Goal: Task Accomplishment & Management: Complete application form

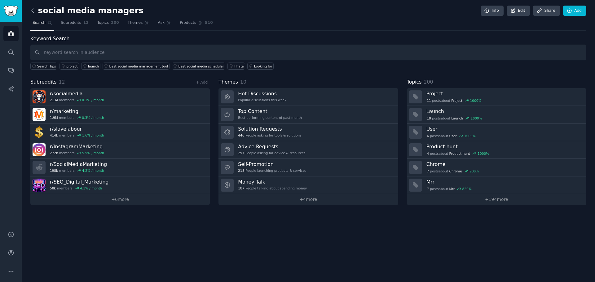
click at [32, 9] on icon at bounding box center [32, 10] width 7 height 7
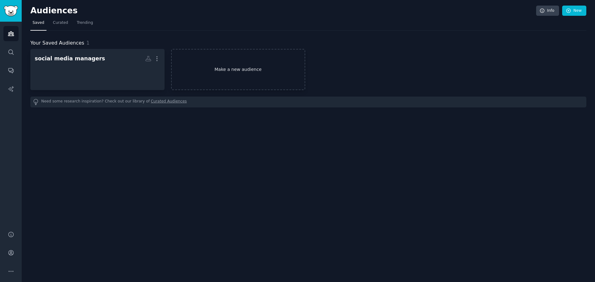
click at [208, 71] on link "Make a new audience" at bounding box center [238, 69] width 134 height 41
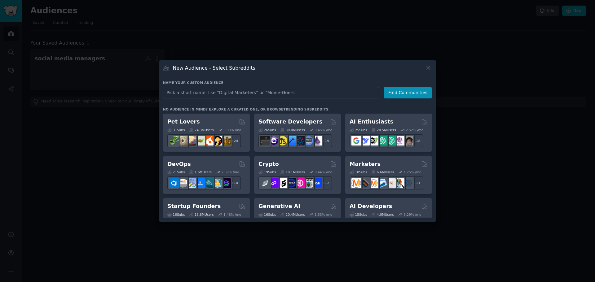
click at [256, 94] on input "text" at bounding box center [271, 92] width 216 height 11
type input "affiliates"
click at [403, 94] on button "Find Communities" at bounding box center [408, 92] width 48 height 11
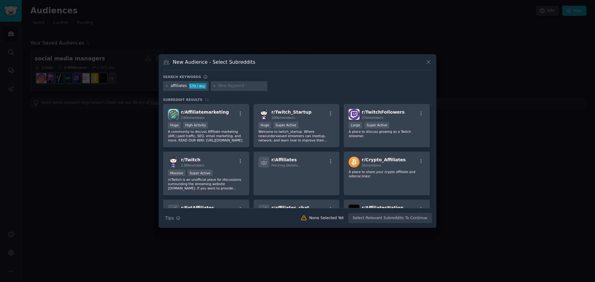
click at [223, 86] on input "text" at bounding box center [241, 86] width 47 height 6
type input "make money"
type input "online income"
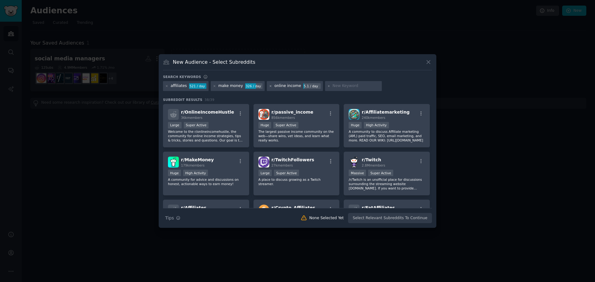
click at [269, 86] on icon at bounding box center [270, 86] width 3 height 3
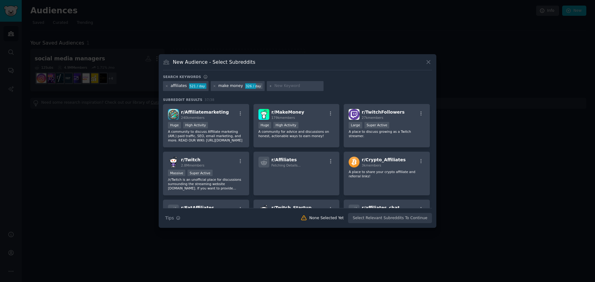
click at [274, 86] on input "text" at bounding box center [297, 86] width 47 height 6
type input "hustlers"
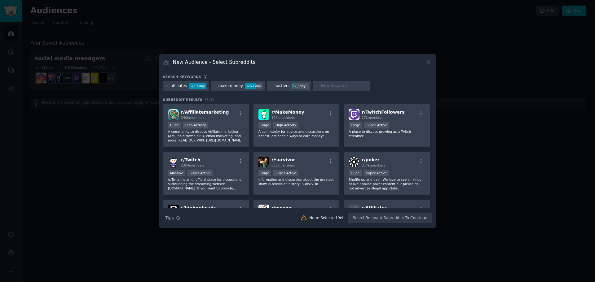
click at [269, 87] on icon at bounding box center [270, 86] width 3 height 3
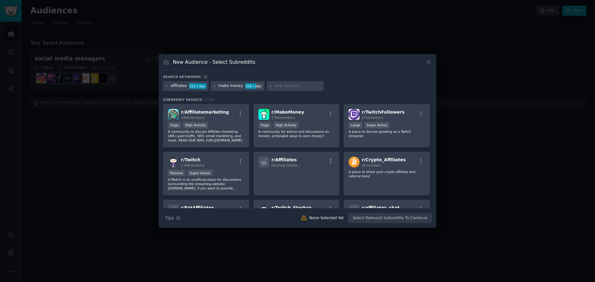
click at [278, 86] on input "text" at bounding box center [297, 86] width 47 height 6
type input "partnership program"
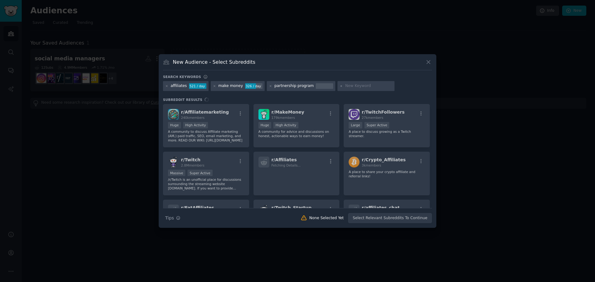
click at [349, 87] on input "text" at bounding box center [368, 86] width 47 height 6
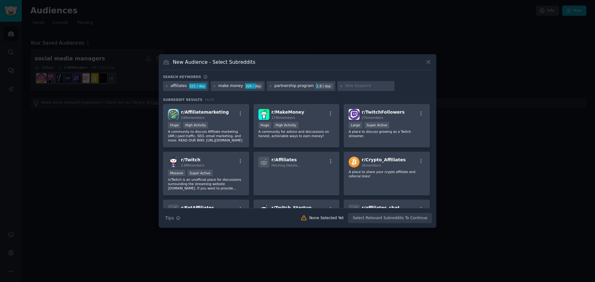
click at [301, 86] on div "partnership program" at bounding box center [293, 86] width 39 height 6
click at [303, 86] on div "partnership program" at bounding box center [293, 86] width 39 height 6
click at [269, 86] on icon at bounding box center [270, 86] width 3 height 3
click at [277, 85] on input "text" at bounding box center [297, 86] width 47 height 6
click at [285, 85] on input "text" at bounding box center [297, 86] width 47 height 6
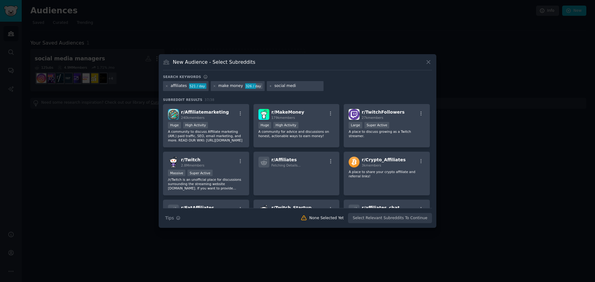
type input "social media"
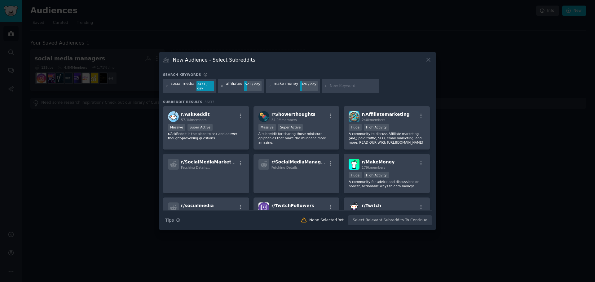
click at [330, 85] on input "text" at bounding box center [353, 86] width 47 height 6
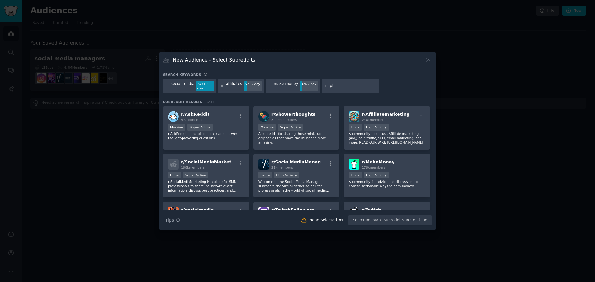
type input "p"
click at [402, 132] on p "A community to discuss Affiliate marketing (AM,) paid traffic, SEO, email marke…" at bounding box center [387, 138] width 76 height 13
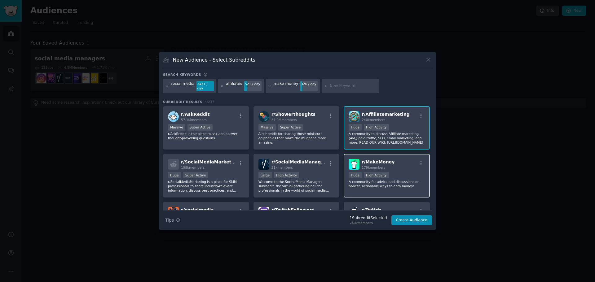
click at [403, 164] on div "r/ MakeMoney 179k members" at bounding box center [387, 164] width 76 height 11
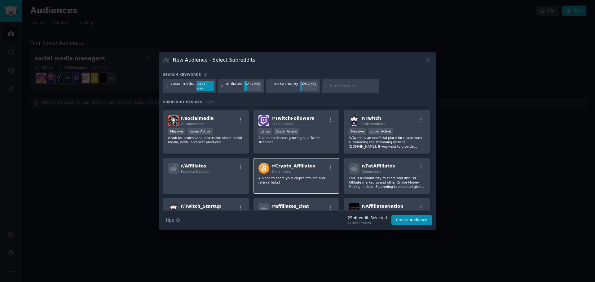
scroll to position [93, 0]
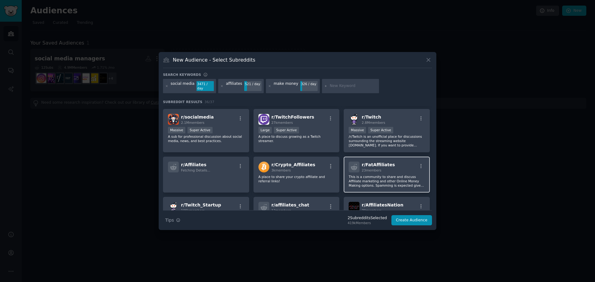
click at [400, 167] on div "r/ FatAffiliates 23 members" at bounding box center [387, 167] width 76 height 11
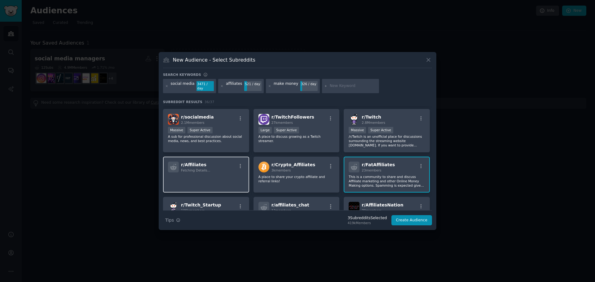
click at [219, 166] on div "r/ Affiliates Fetching Details..." at bounding box center [206, 167] width 76 height 11
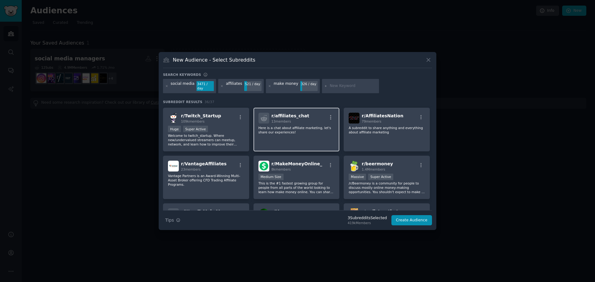
scroll to position [186, 0]
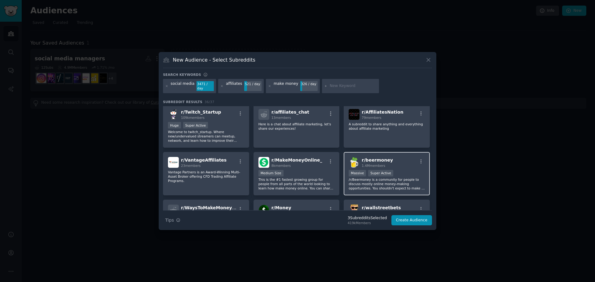
click at [405, 159] on div "r/ beermoney 1.4M members" at bounding box center [387, 162] width 76 height 11
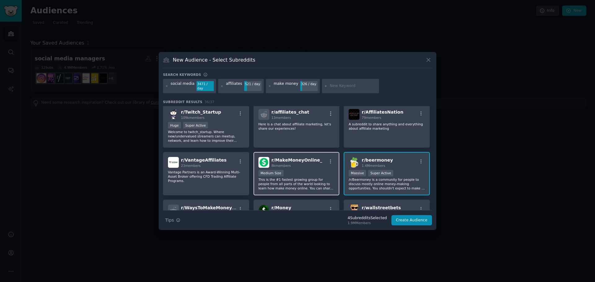
click at [305, 170] on div "Medium Size" at bounding box center [296, 174] width 76 height 8
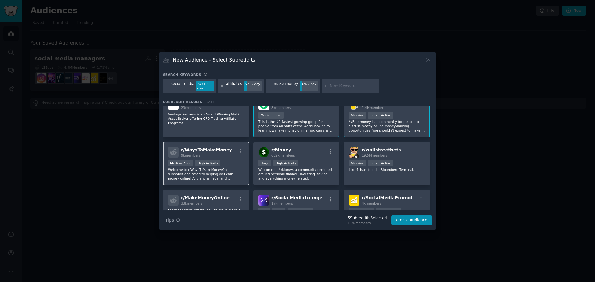
scroll to position [248, 0]
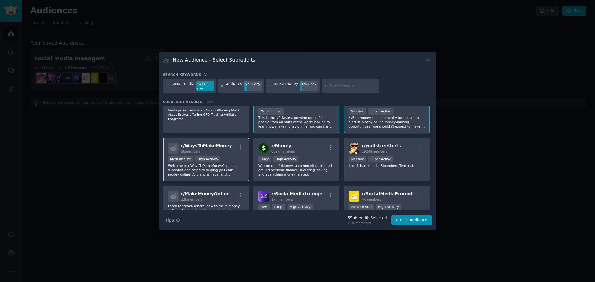
click at [225, 151] on div "9k members" at bounding box center [208, 151] width 55 height 4
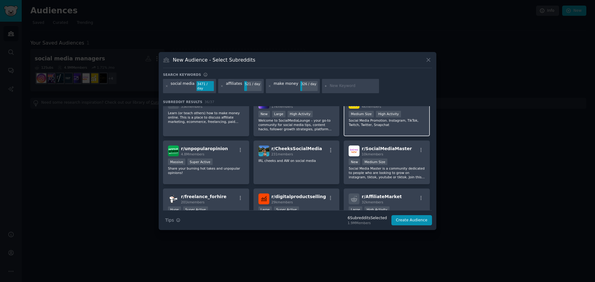
scroll to position [310, 0]
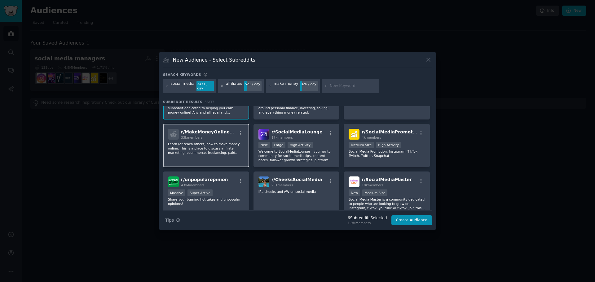
click at [224, 144] on p "Learn (or teach others) how to make money online. This is a place to discuss af…" at bounding box center [206, 148] width 76 height 13
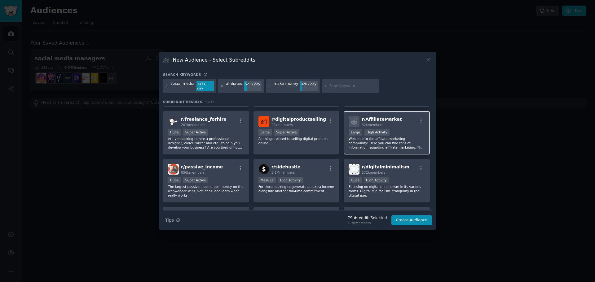
scroll to position [403, 0]
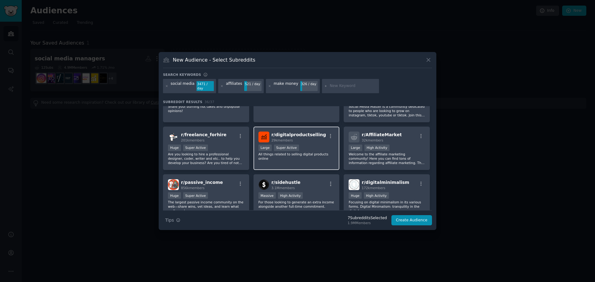
click at [311, 148] on div "Large Super Active" at bounding box center [296, 149] width 76 height 8
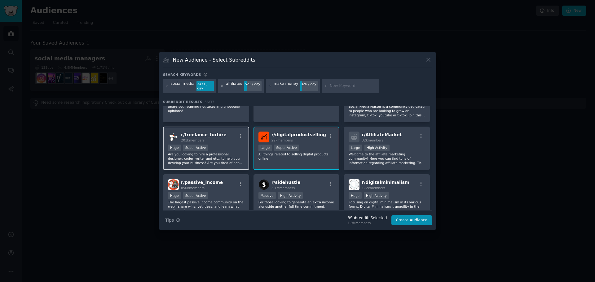
click at [227, 145] on div "Huge Super Active" at bounding box center [206, 149] width 76 height 8
click at [229, 139] on div "r/ freelance_forhire 201k members" at bounding box center [206, 137] width 76 height 11
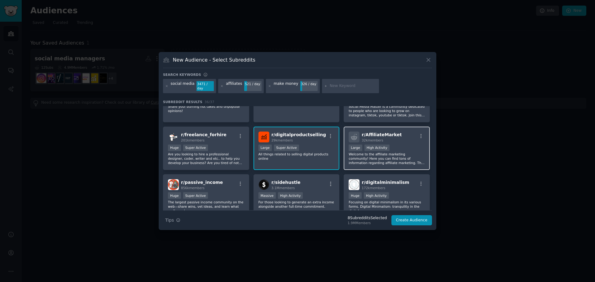
click at [406, 152] on p "Welcome to the affiliate marketing community! Here you can find tons of informa…" at bounding box center [387, 158] width 76 height 13
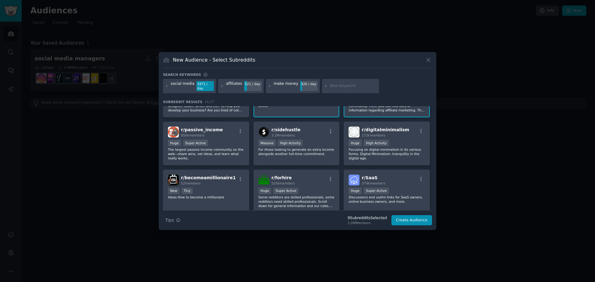
scroll to position [465, 0]
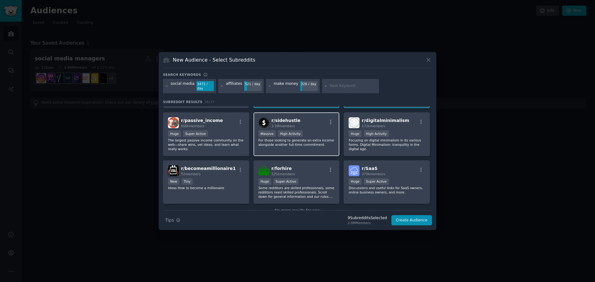
click at [311, 139] on p "For those looking to generate an extra income alongside another full-time commi…" at bounding box center [296, 142] width 76 height 9
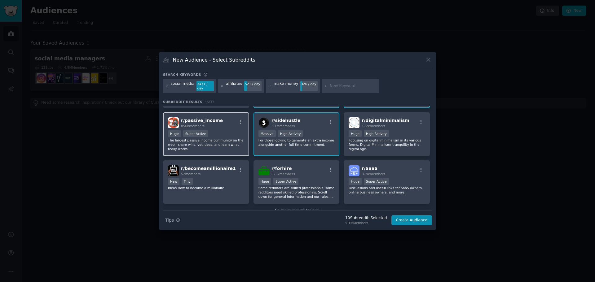
click at [206, 140] on p "The largest passive income community on the web—share wins, vet ideas, and lear…" at bounding box center [206, 144] width 76 height 13
click at [335, 87] on input "text" at bounding box center [353, 86] width 47 height 6
type input "sidehustle"
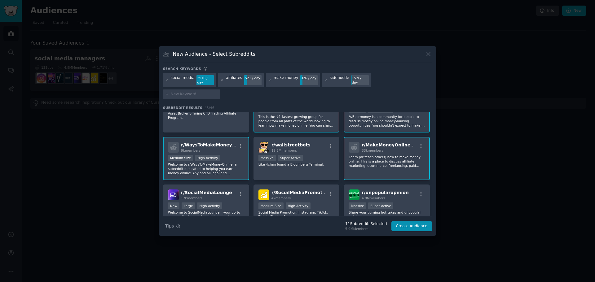
scroll to position [350, 0]
click at [393, 157] on div "r/ MakeMoneyOnlineGuide 33k members Learn (or teach others) how to make money o…" at bounding box center [387, 159] width 86 height 44
click at [390, 161] on div "r/ MakeMoneyOnlineGuide 33k members Learn (or teach others) how to make money o…" at bounding box center [387, 159] width 86 height 44
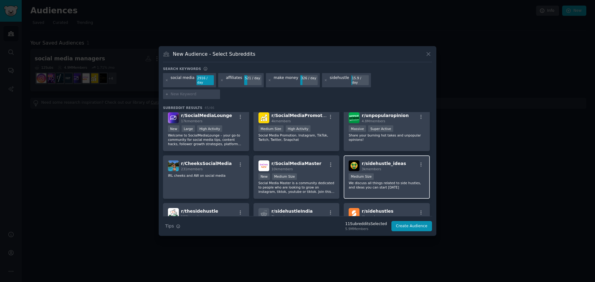
scroll to position [443, 0]
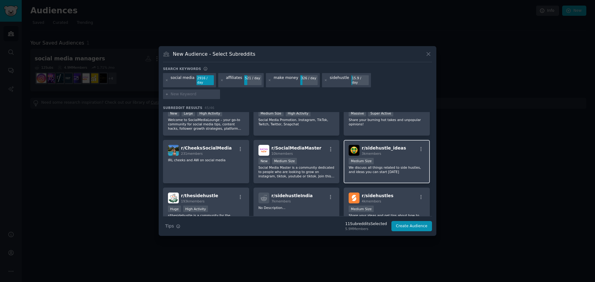
click at [393, 165] on p "We discuss all things related to side hustles, and ideas you can start [DATE]" at bounding box center [387, 169] width 76 height 9
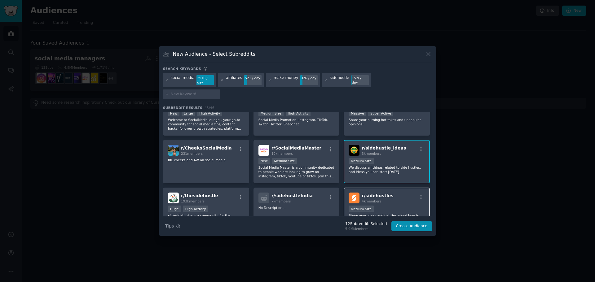
click at [395, 206] on div "Medium Size" at bounding box center [387, 210] width 76 height 8
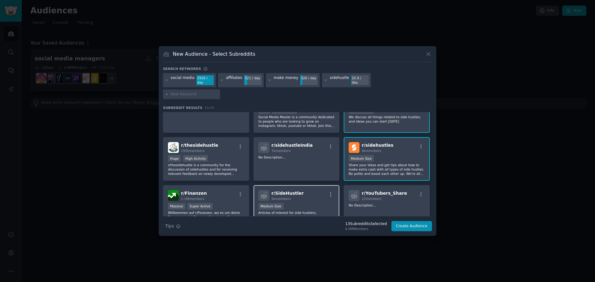
scroll to position [505, 0]
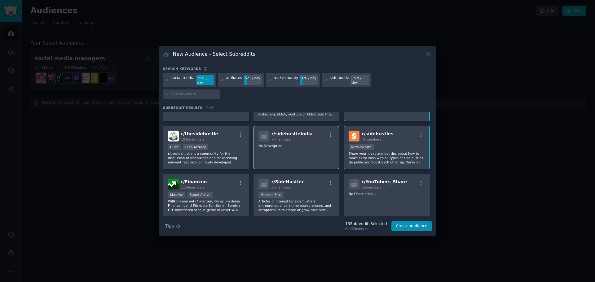
click at [300, 147] on div "r/ sidehustleIndia 7k members No Description..." at bounding box center [297, 148] width 86 height 44
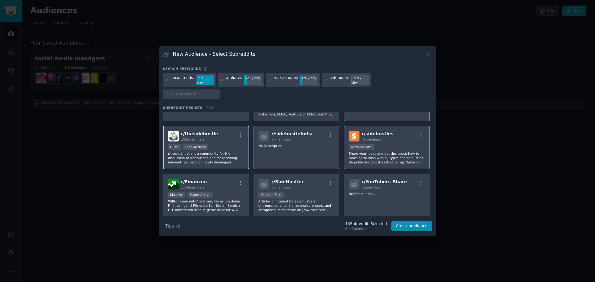
click at [223, 152] on p "r/thesidehustle is a community for the discussion of sidehustles and for receiv…" at bounding box center [206, 158] width 76 height 13
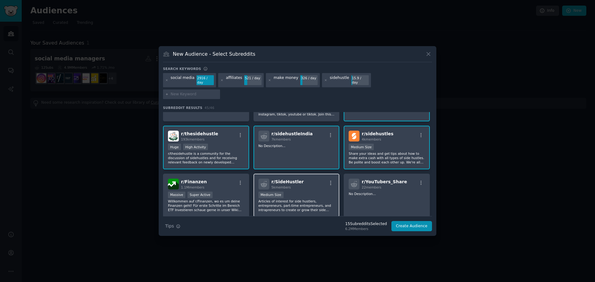
click at [298, 199] on p "Articles of interest for side hustlers, entrepreneurs, part-time entrepreneurs,…" at bounding box center [296, 205] width 76 height 13
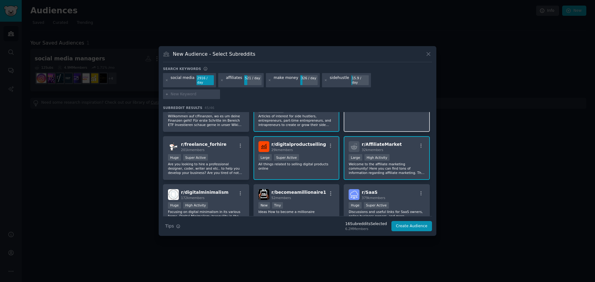
scroll to position [598, 0]
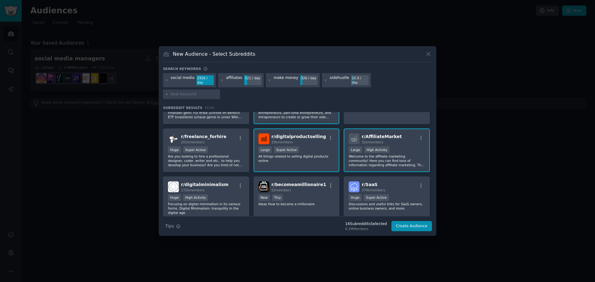
click at [398, 154] on p "Welcome to the affiliate marketing community! Here you can find tons of informa…" at bounding box center [387, 160] width 76 height 13
click at [388, 147] on div "Large High Activity" at bounding box center [387, 151] width 76 height 8
click at [309, 202] on p "Ideas How to become a millionaire" at bounding box center [296, 204] width 76 height 4
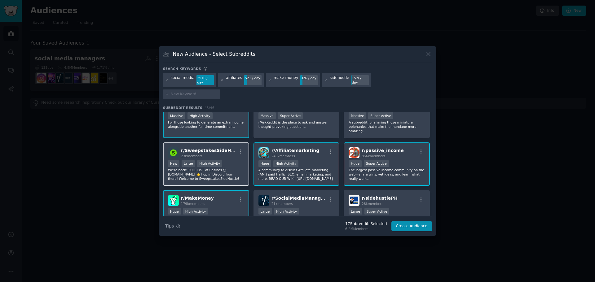
scroll to position [0, 0]
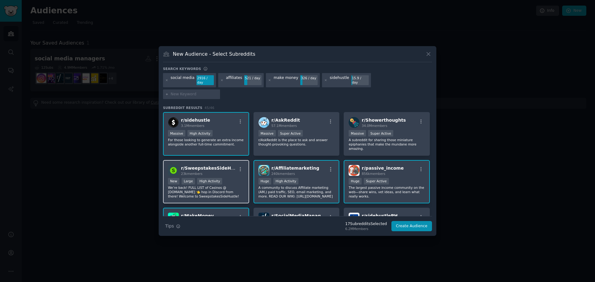
click at [236, 186] on p "We’re back! FULL LIST of Casinos @ [DOMAIN_NAME] 👈 hop in Discord from there! W…" at bounding box center [206, 192] width 76 height 13
click at [241, 178] on div "10,000 - 100,000 members New Large High Activity" at bounding box center [206, 182] width 76 height 8
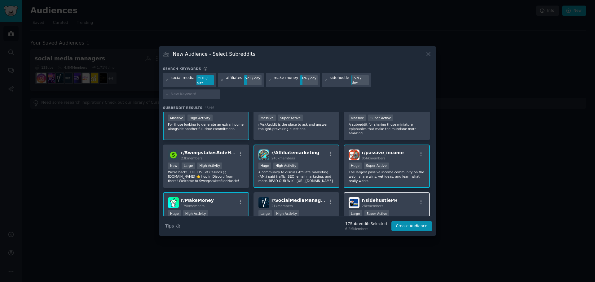
scroll to position [31, 0]
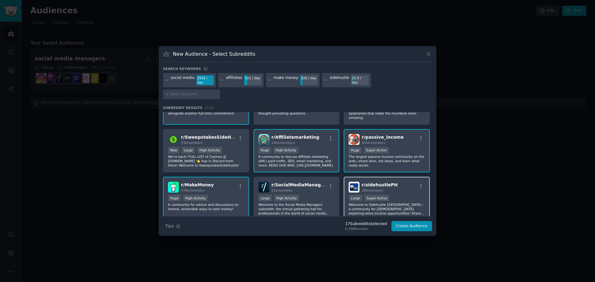
click at [404, 195] on div "Large Super Active" at bounding box center [387, 199] width 76 height 8
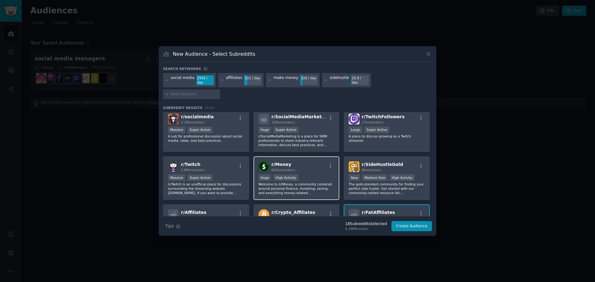
scroll to position [155, 0]
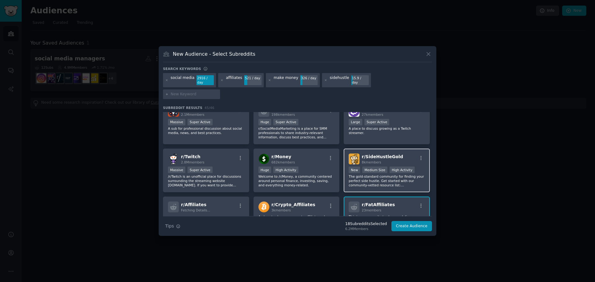
click at [412, 174] on p "The gold-standard community for finding your perfect side hustle. Get started w…" at bounding box center [387, 180] width 76 height 13
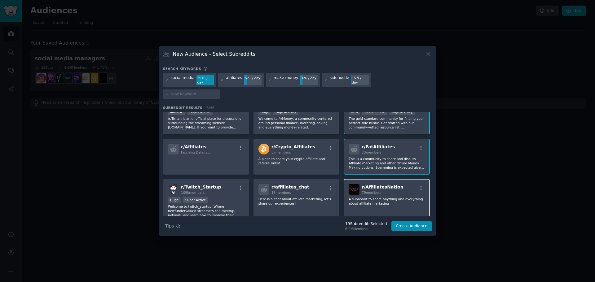
scroll to position [217, 0]
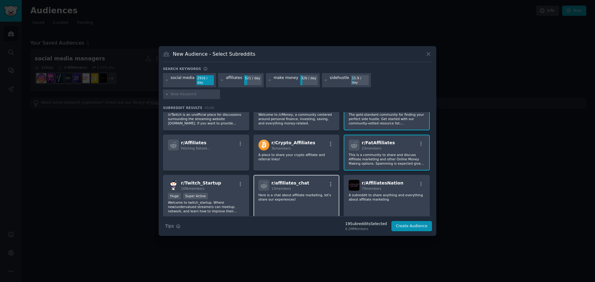
click at [291, 193] on p "Here is a chat about affiliate marketing, let's share our experiences!" at bounding box center [296, 197] width 76 height 9
click at [376, 193] on p "A subreddit to share anything and everything about affiliate marketing" at bounding box center [387, 197] width 76 height 9
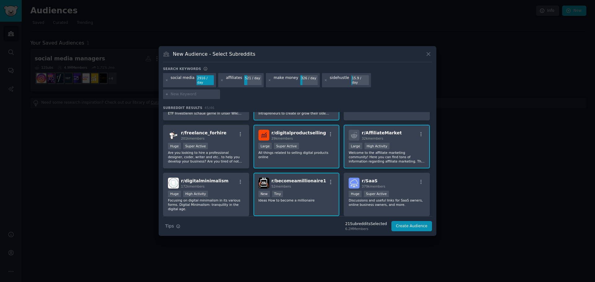
scroll to position [615, 0]
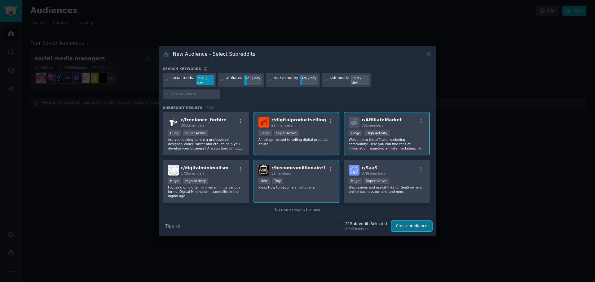
click at [420, 221] on button "Create Audience" at bounding box center [411, 226] width 41 height 11
